Goal: Navigation & Orientation: Find specific page/section

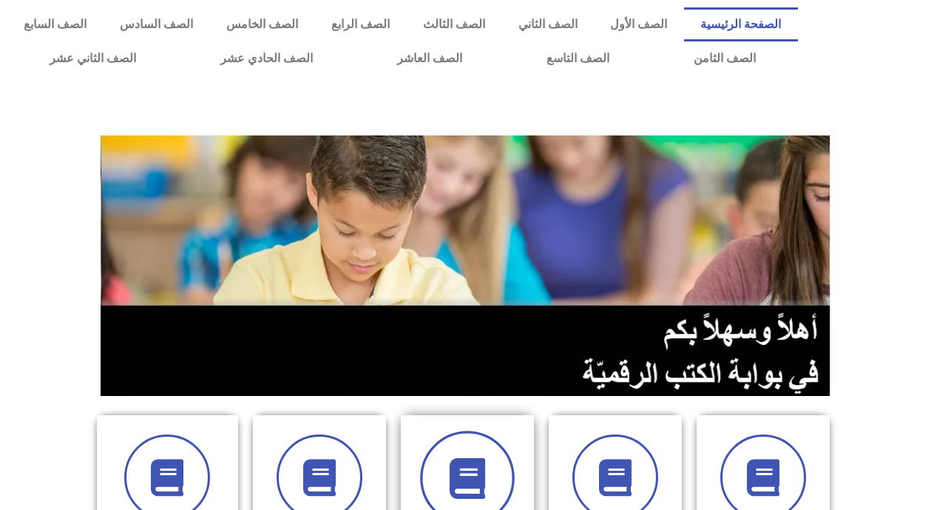
click at [465, 458] on icon at bounding box center [467, 478] width 41 height 41
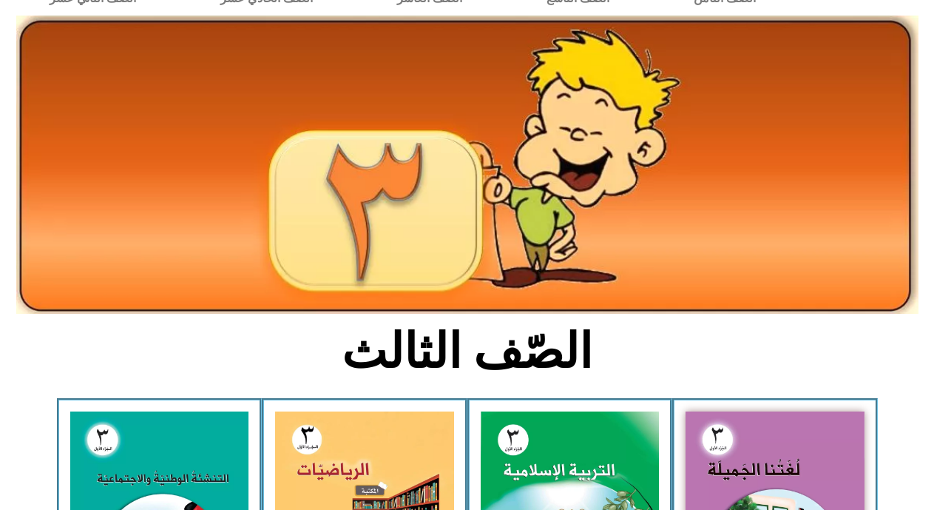
scroll to position [89, 0]
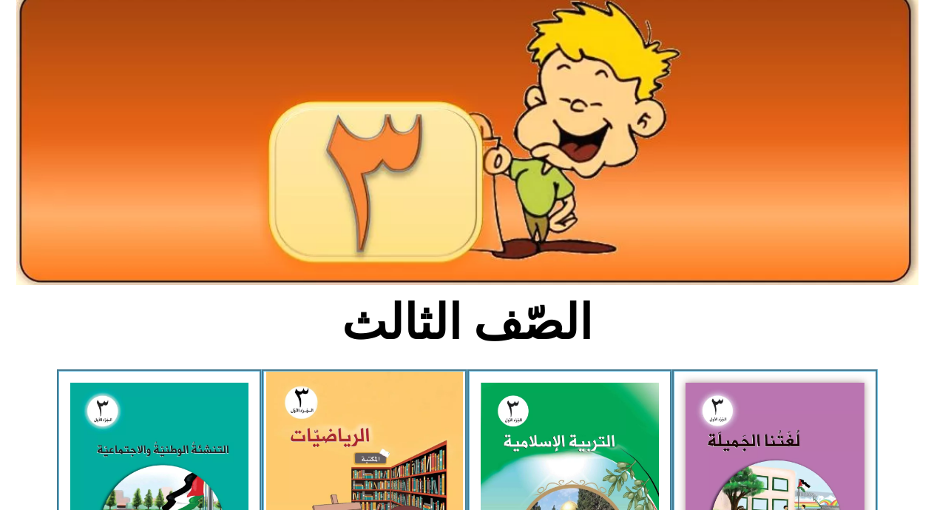
click at [362, 441] on img at bounding box center [364, 492] width 197 height 243
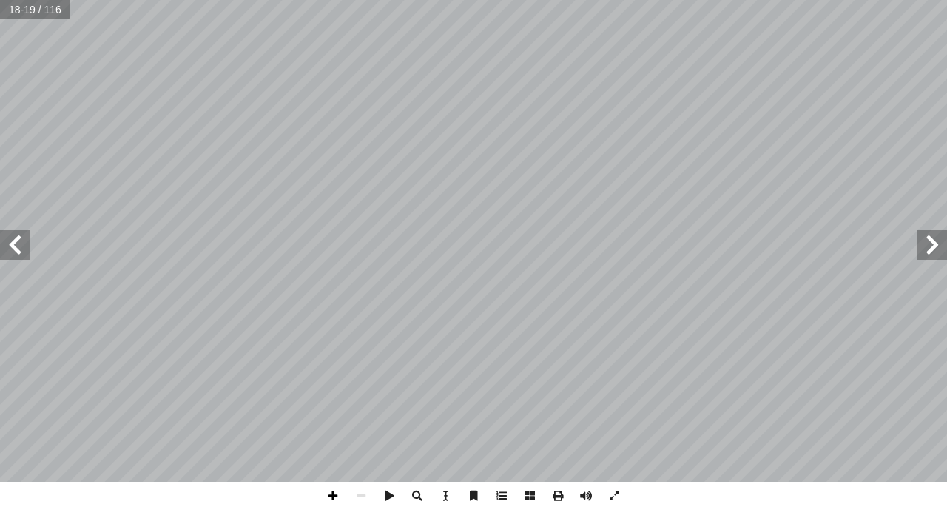
click at [337, 495] on span at bounding box center [333, 495] width 28 height 28
click at [334, 492] on span at bounding box center [333, 495] width 28 height 28
click at [362, 501] on span at bounding box center [361, 495] width 28 height 28
click at [360, 494] on span at bounding box center [361, 495] width 28 height 28
